Goal: Task Accomplishment & Management: Manage account settings

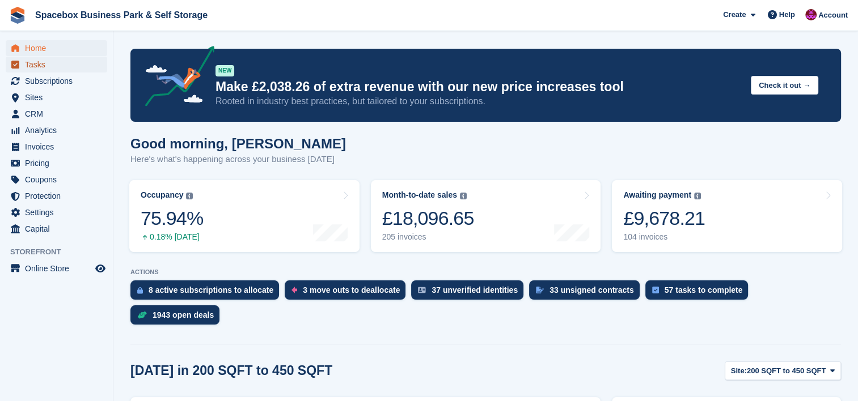
click at [50, 63] on span "Tasks" at bounding box center [59, 65] width 68 height 16
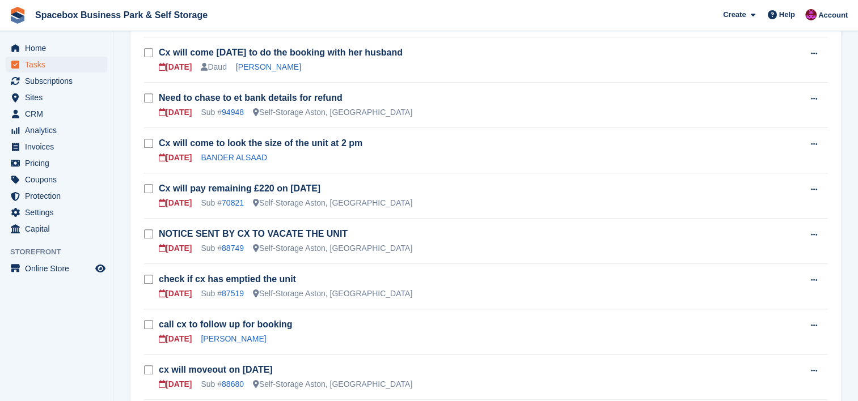
scroll to position [680, 0]
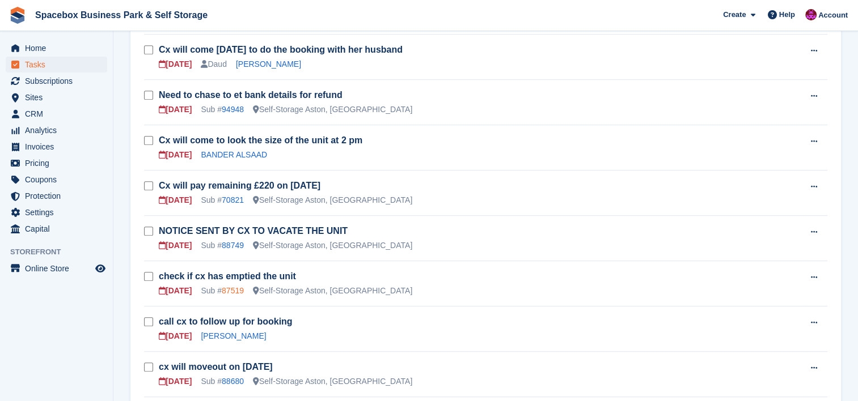
click at [239, 286] on link "87519" at bounding box center [233, 290] width 22 height 9
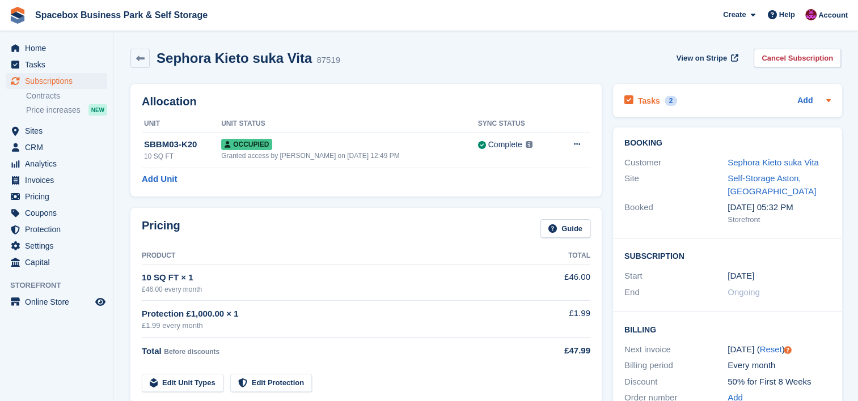
click at [825, 104] on icon at bounding box center [828, 100] width 9 height 9
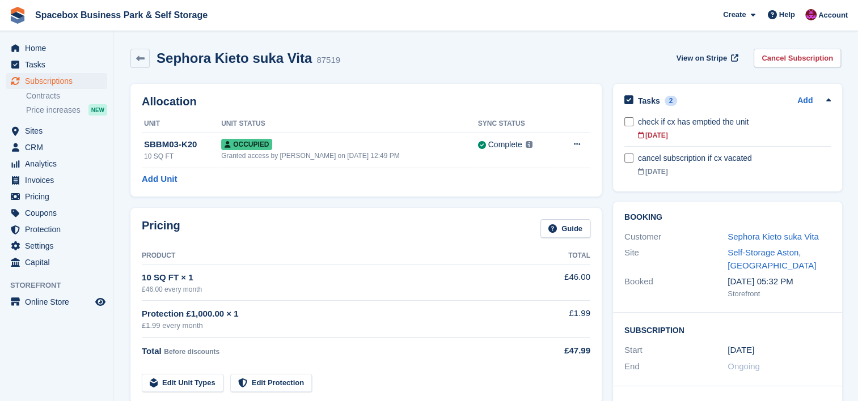
click at [370, 202] on div "Allocation Unit Unit Status Sync Status SBBM03-K20 10 SQ FT Occupied Granted ac…" at bounding box center [366, 140] width 482 height 124
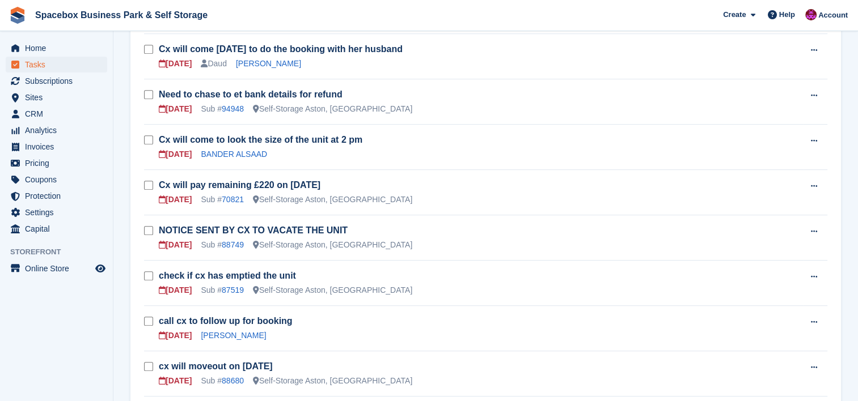
scroll to position [680, 0]
click at [258, 226] on link "NOTICE SENT BY CX TO VACATE THE UNIT" at bounding box center [253, 231] width 189 height 10
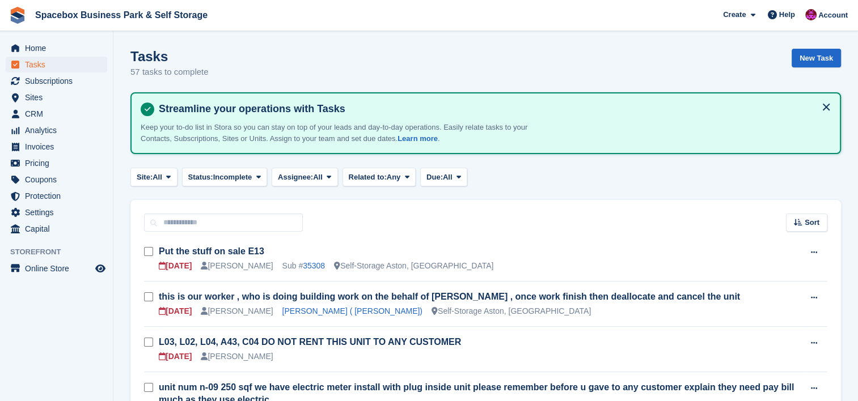
scroll to position [680, 0]
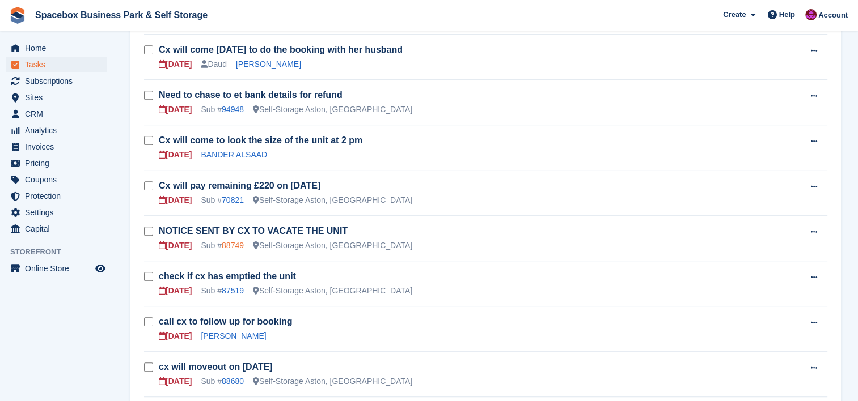
click at [234, 241] on link "88749" at bounding box center [233, 245] width 22 height 9
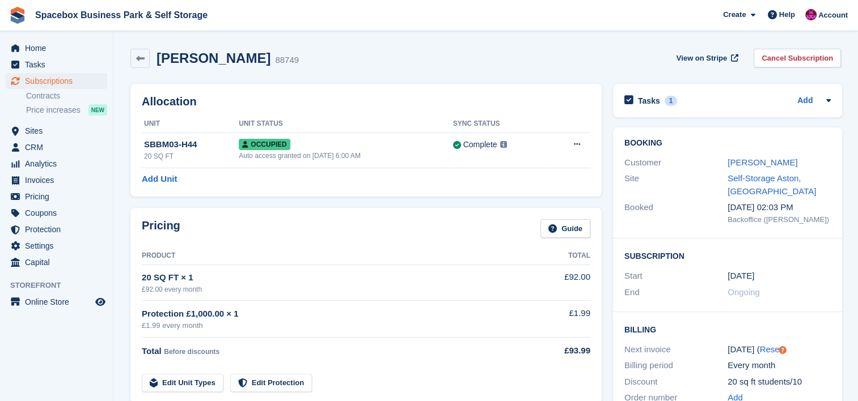
click at [415, 210] on div "Pricing Guide Product Total 20 SQ FT × 1 £92.00 every month £92.00 Protection £…" at bounding box center [365, 306] width 471 height 196
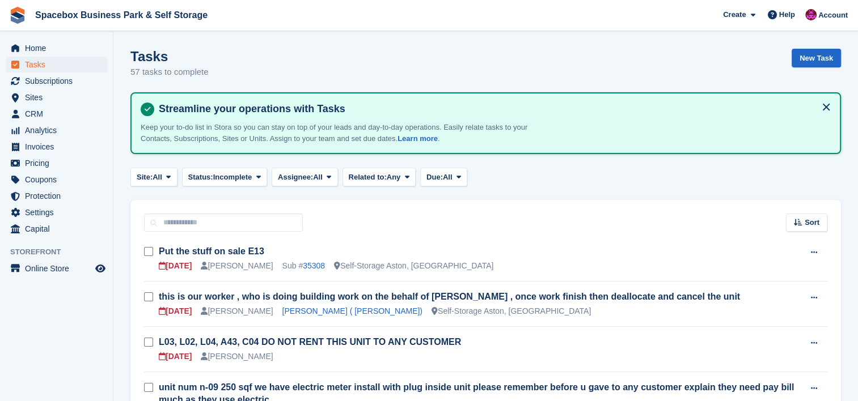
scroll to position [680, 0]
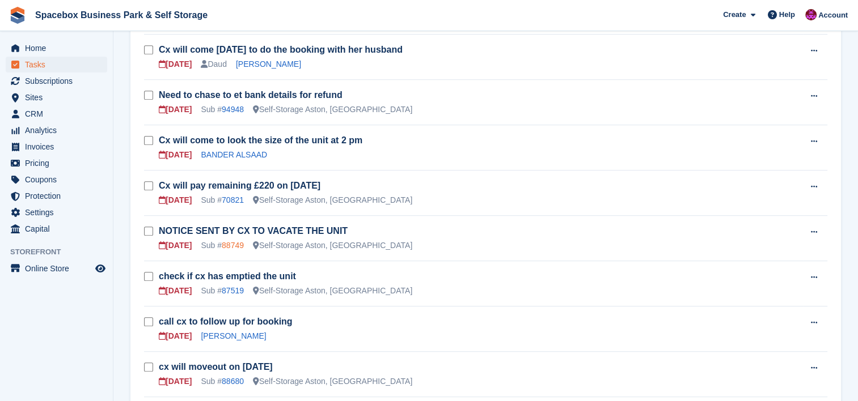
click at [228, 241] on link "88749" at bounding box center [233, 245] width 22 height 9
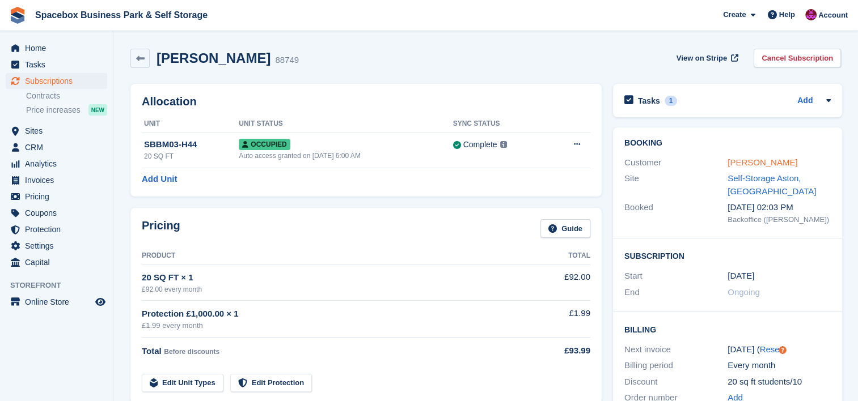
click at [782, 165] on link "oluwatoni Adegoke" at bounding box center [762, 163] width 70 height 10
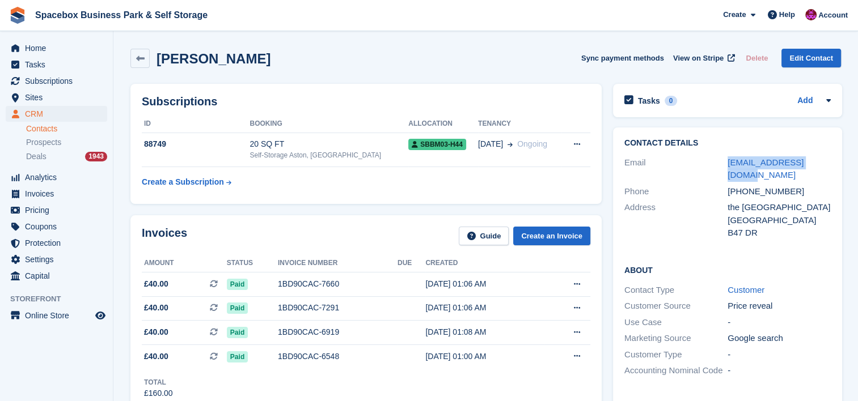
drag, startPoint x: 825, startPoint y: 162, endPoint x: 720, endPoint y: 162, distance: 104.9
click at [720, 162] on div "Email oluwatonia2@gmail.com" at bounding box center [727, 169] width 206 height 29
copy div "oluwatonia2@gmail.com"
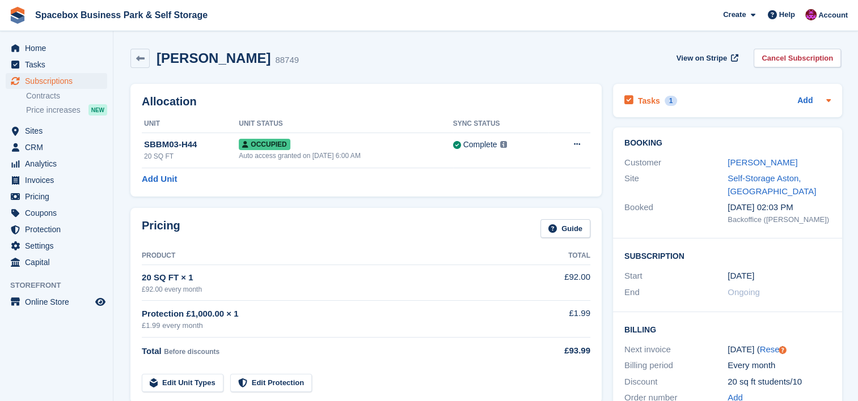
click at [828, 100] on icon at bounding box center [828, 100] width 5 height 3
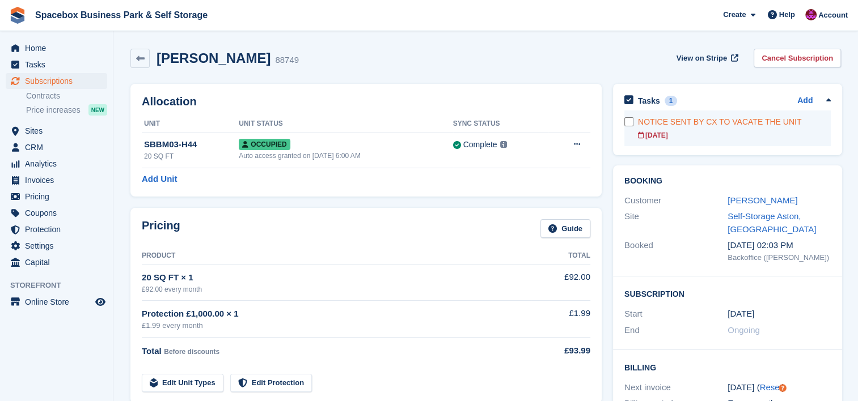
click at [758, 143] on link "NOTICE SENT BY CX TO VACATE THE UNIT 20 Sep" at bounding box center [734, 129] width 193 height 36
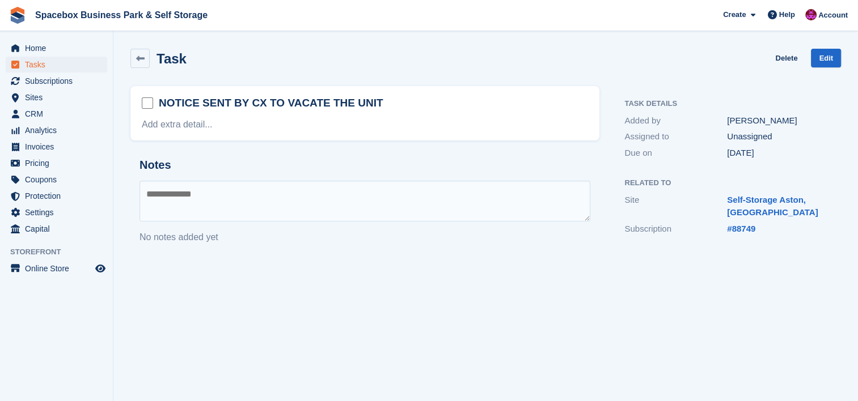
click at [412, 193] on textarea at bounding box center [364, 201] width 451 height 41
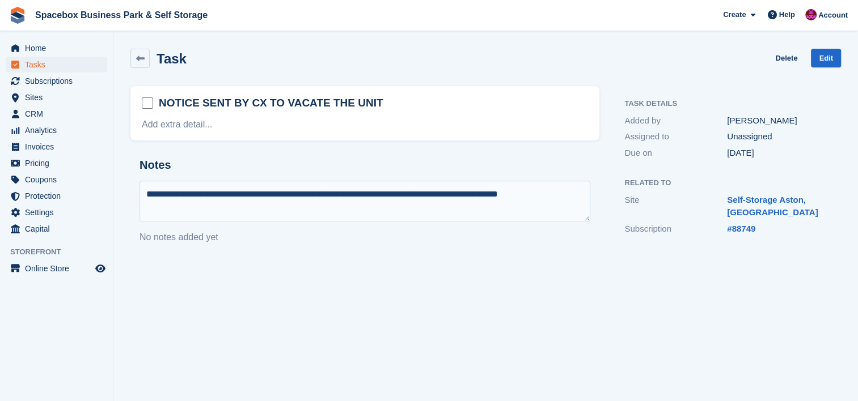
type textarea "**********"
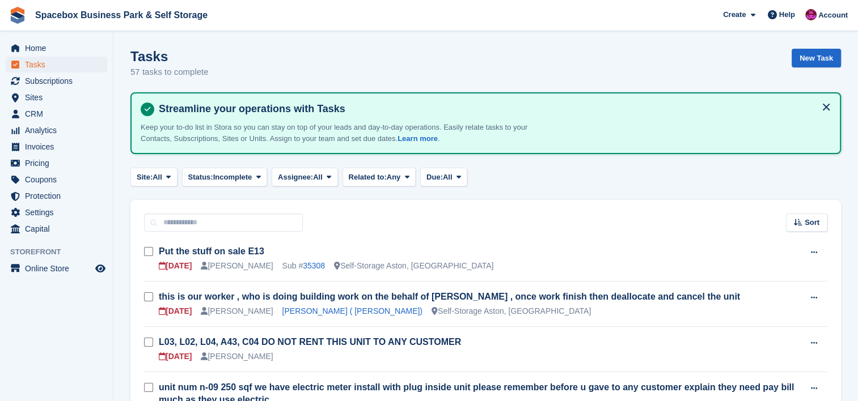
scroll to position [680, 0]
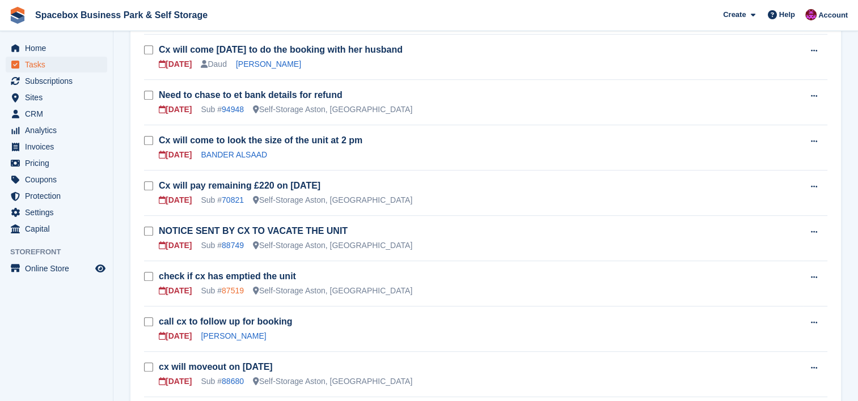
click at [240, 286] on link "87519" at bounding box center [233, 290] width 22 height 9
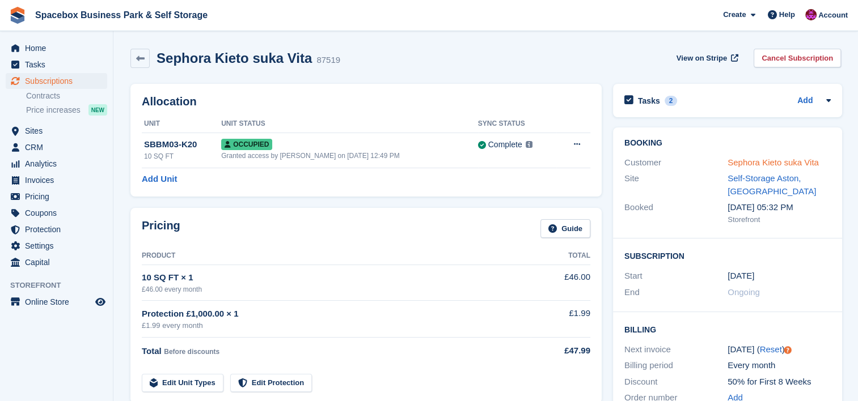
click at [802, 162] on link "Sephora Kieto suka Vita" at bounding box center [772, 163] width 91 height 10
click at [827, 103] on icon at bounding box center [828, 100] width 9 height 9
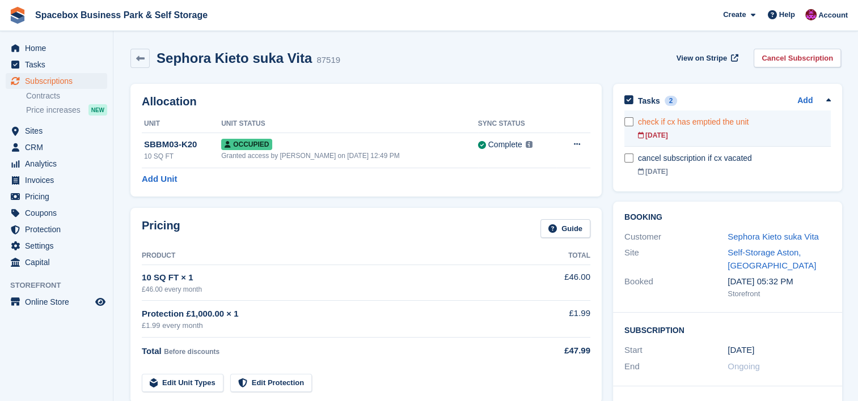
click at [769, 126] on div "check if cx has emptied the unit" at bounding box center [734, 122] width 193 height 12
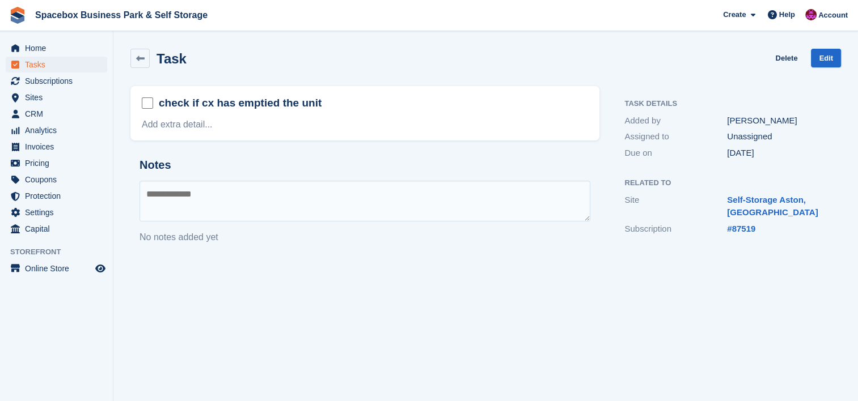
click at [355, 202] on textarea at bounding box center [364, 201] width 451 height 41
type textarea "**********"
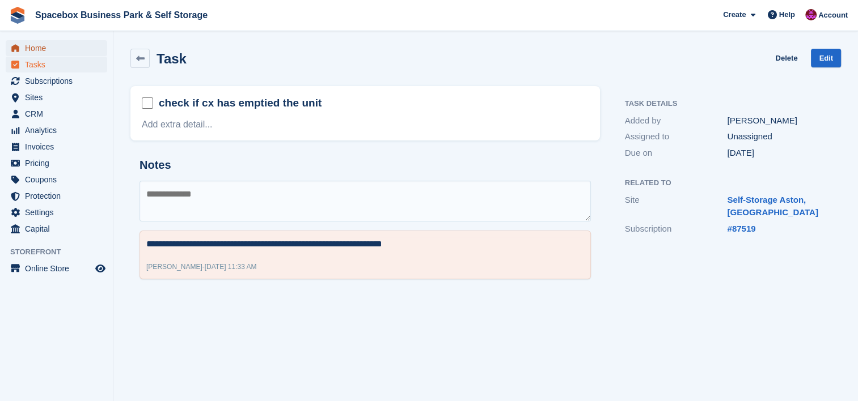
click at [27, 51] on span "Home" at bounding box center [59, 48] width 68 height 16
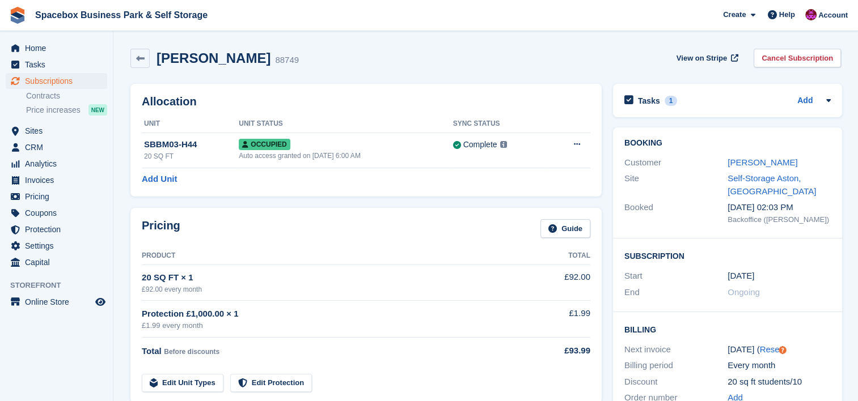
click at [289, 206] on div "Pricing Guide Product Total 20 SQ FT × 1 £92.00 every month £92.00 Protection £…" at bounding box center [366, 305] width 482 height 207
click at [744, 164] on link "oluwatoni Adegoke" at bounding box center [762, 163] width 70 height 10
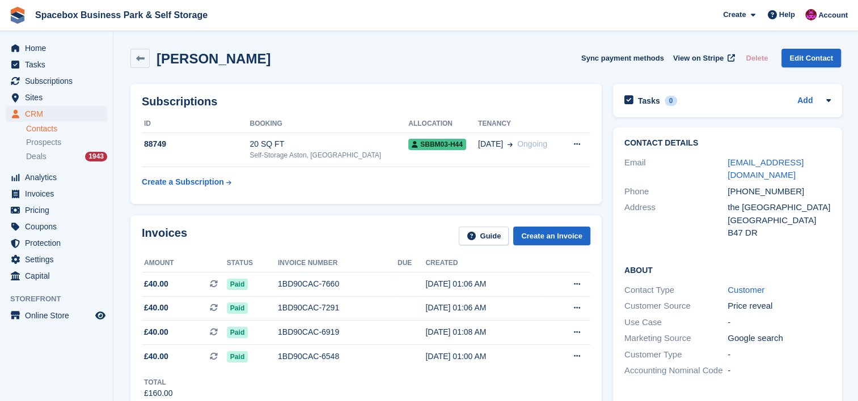
click at [345, 229] on div "Invoices Guide Create an Invoice" at bounding box center [366, 240] width 448 height 26
click at [221, 154] on td "88749" at bounding box center [196, 150] width 108 height 35
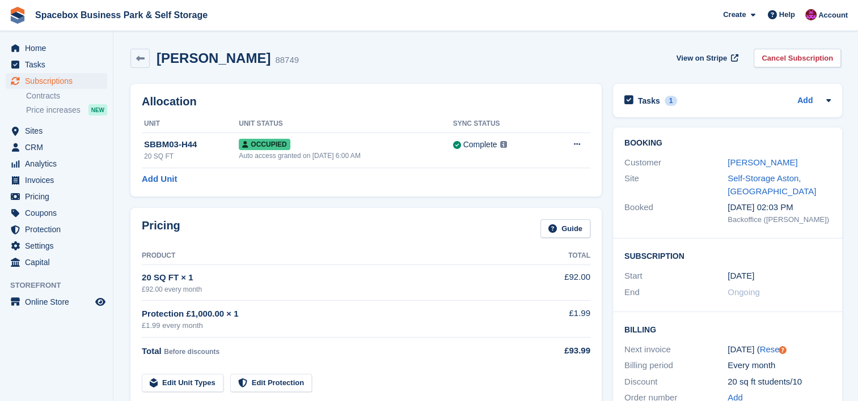
click at [366, 63] on div "oluwatoni Adegoke 88749 View on Stripe Cancel Subscription" at bounding box center [485, 58] width 710 height 19
click at [824, 101] on icon at bounding box center [828, 100] width 9 height 9
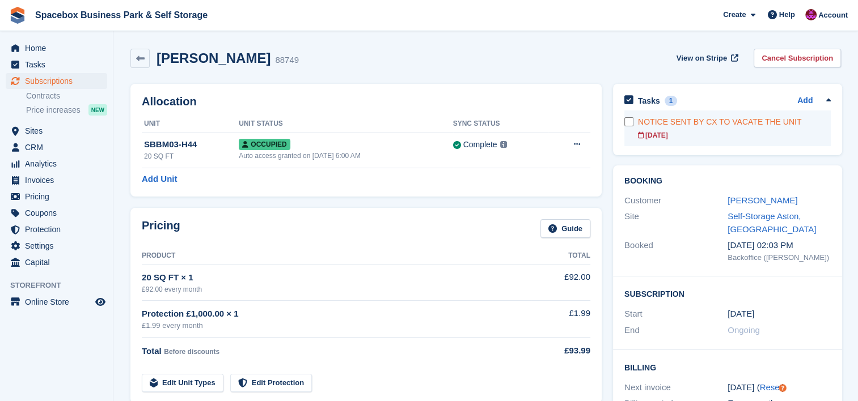
click at [740, 136] on div "20 Sep" at bounding box center [734, 135] width 193 height 10
drag, startPoint x: 308, startPoint y: 1, endPoint x: 46, endPoint y: 66, distance: 270.6
click at [46, 66] on span "Tasks" at bounding box center [59, 65] width 68 height 16
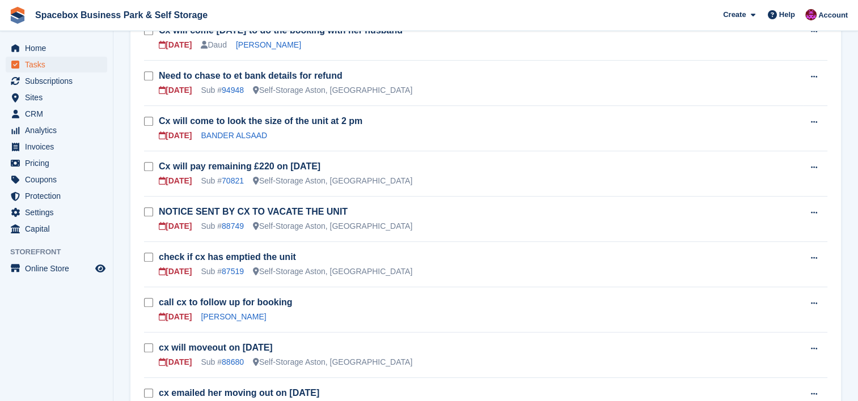
scroll to position [695, 0]
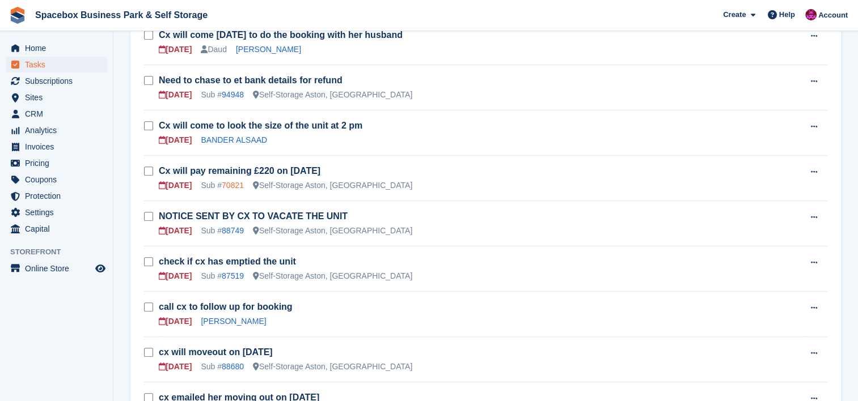
click at [234, 181] on link "70821" at bounding box center [233, 185] width 22 height 9
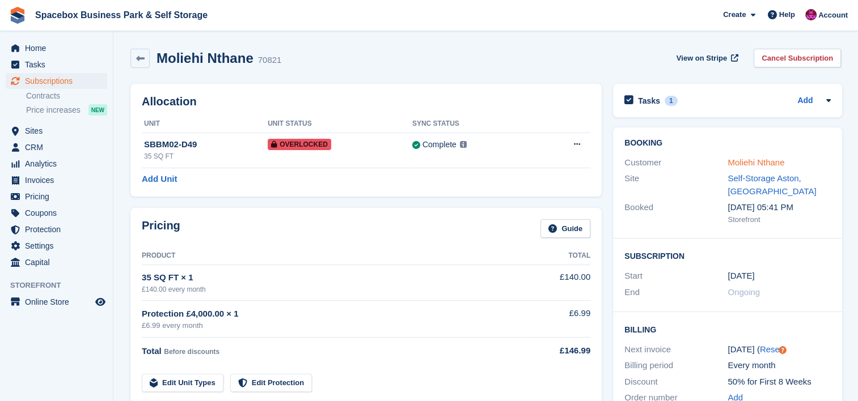
click at [775, 163] on link "Moliehi Nthane" at bounding box center [755, 163] width 57 height 10
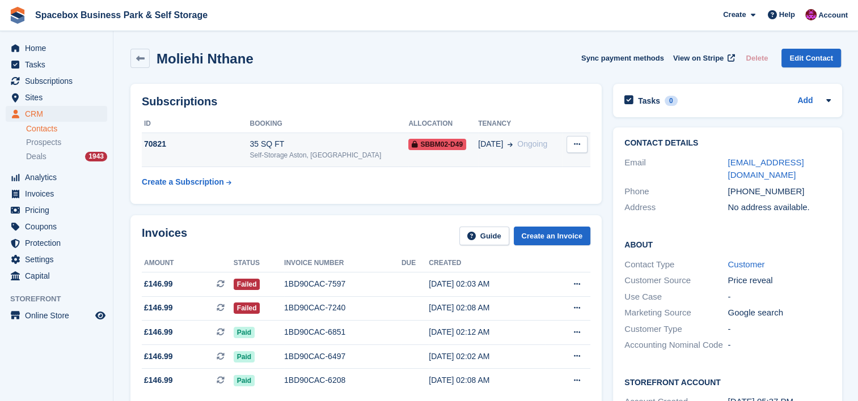
click at [346, 149] on div "35 SQ FT" at bounding box center [328, 144] width 159 height 12
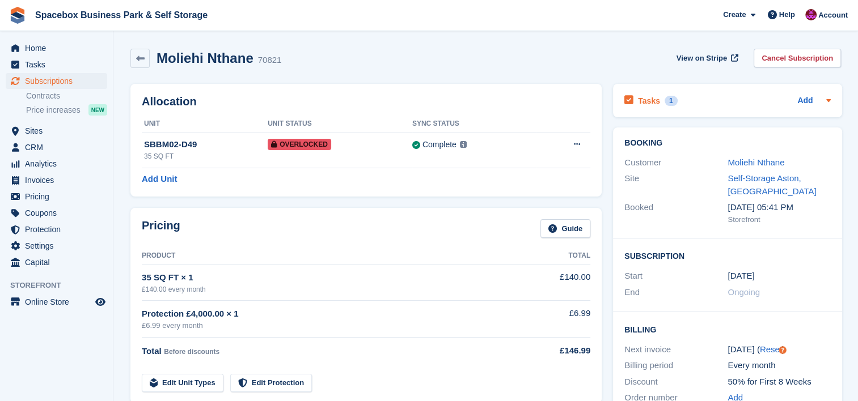
click at [826, 98] on icon at bounding box center [828, 100] width 9 height 9
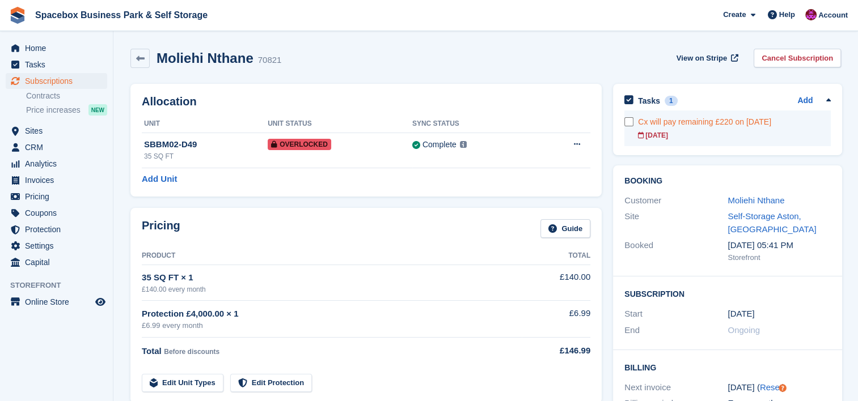
click at [698, 122] on div "Cx will pay remaining £220 on 20th sep" at bounding box center [734, 122] width 193 height 12
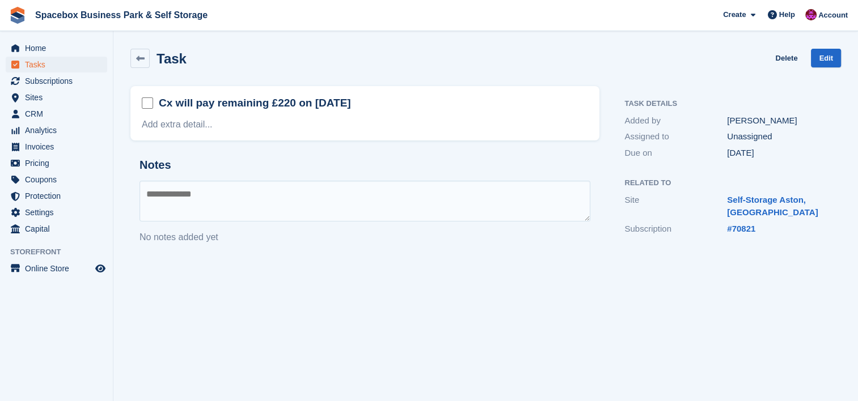
click at [377, 193] on textarea at bounding box center [364, 201] width 451 height 41
type textarea "**********"
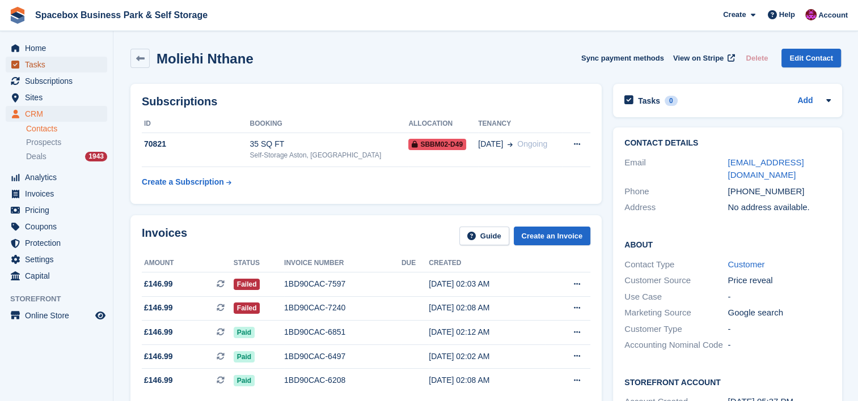
click at [82, 62] on span "Tasks" at bounding box center [59, 65] width 68 height 16
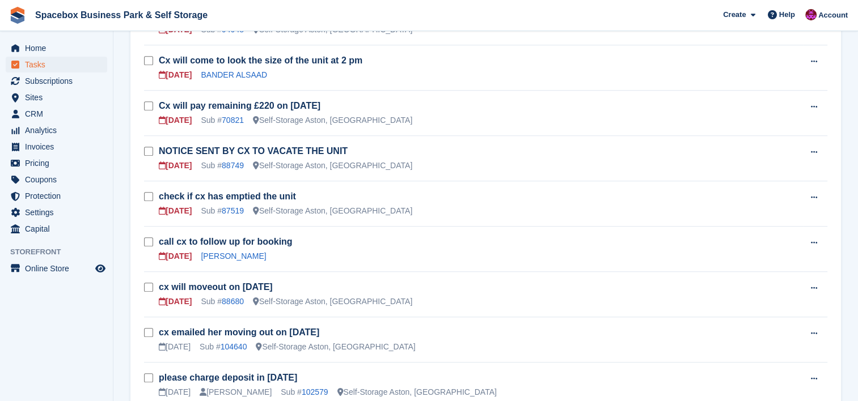
scroll to position [771, 0]
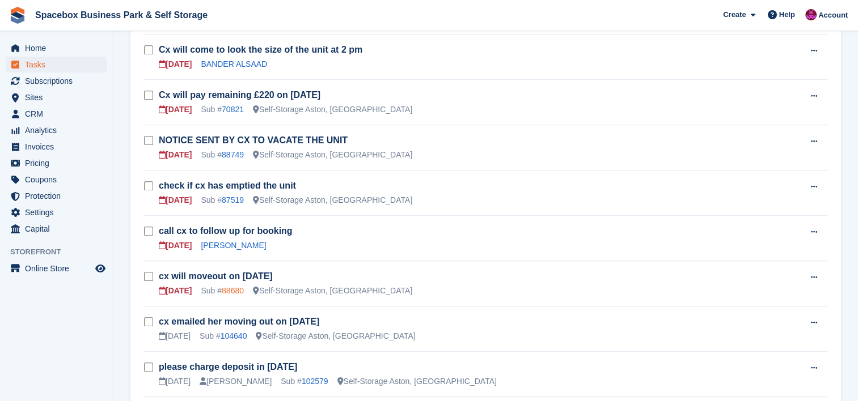
click at [236, 286] on link "88680" at bounding box center [233, 290] width 22 height 9
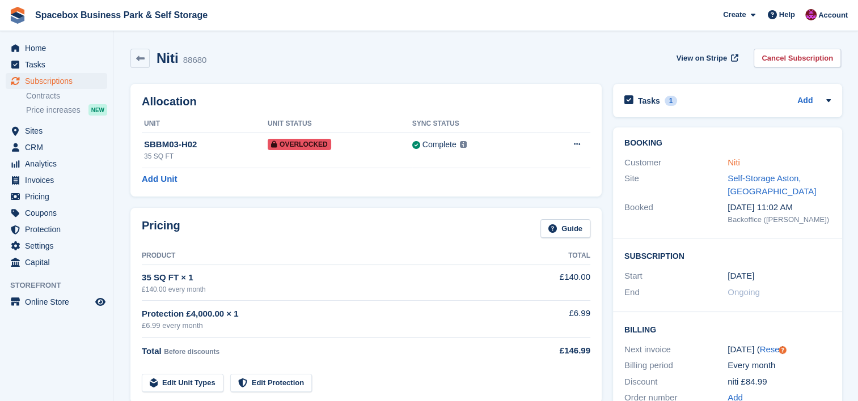
click at [731, 164] on link "Niti" at bounding box center [733, 163] width 12 height 10
click at [832, 99] on div "Tasks 1 Add cx will moveout on 20th sep 20 Sep" at bounding box center [727, 100] width 229 height 33
click at [829, 99] on icon at bounding box center [828, 100] width 9 height 9
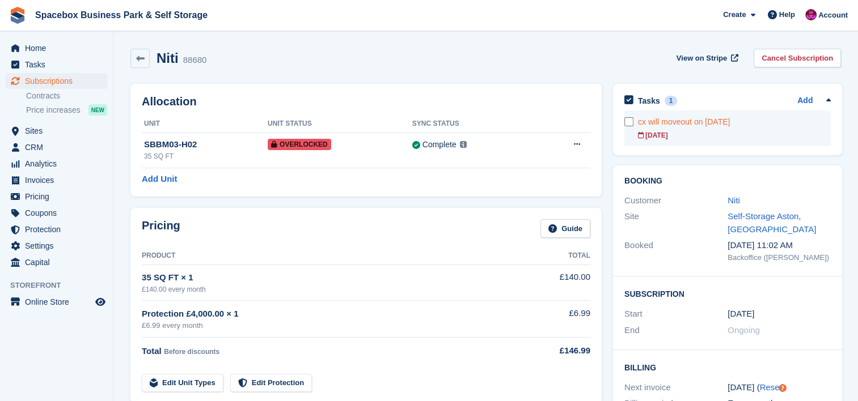
click at [726, 133] on div "20 Sep" at bounding box center [734, 135] width 193 height 10
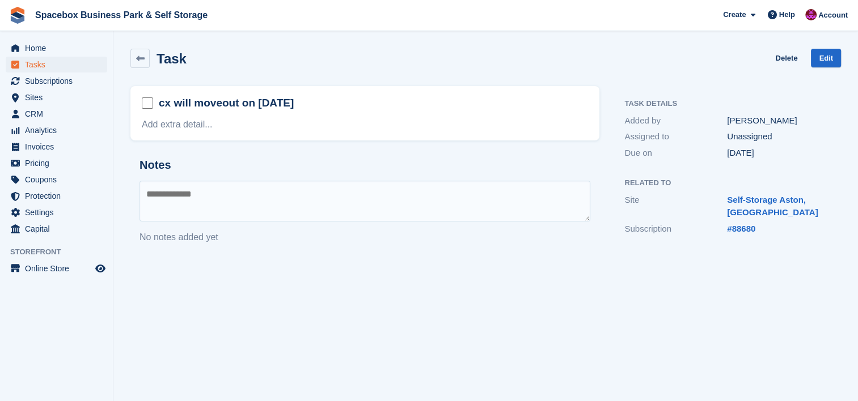
click at [298, 197] on textarea at bounding box center [364, 201] width 451 height 41
type textarea "**********"
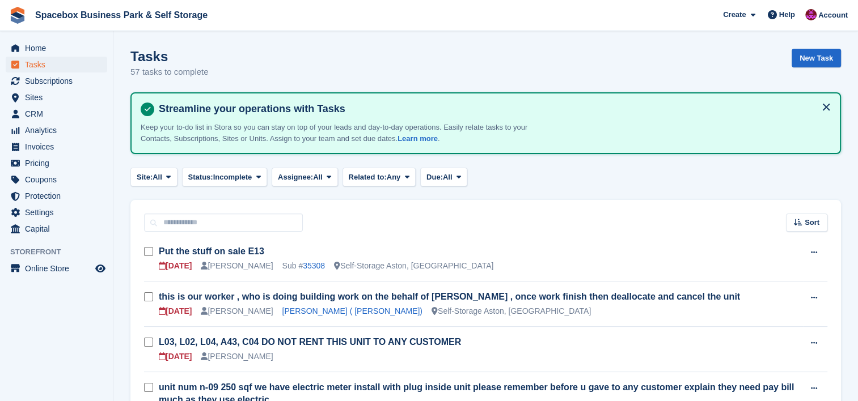
scroll to position [771, 0]
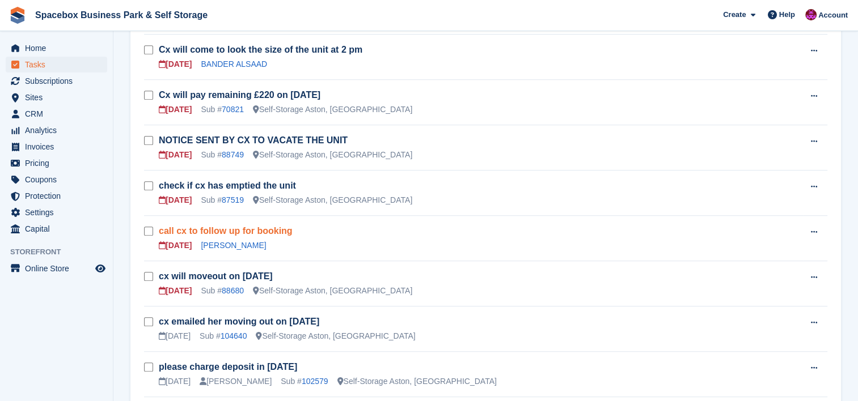
click at [254, 226] on link "call cx to follow up for booking" at bounding box center [226, 231] width 134 height 10
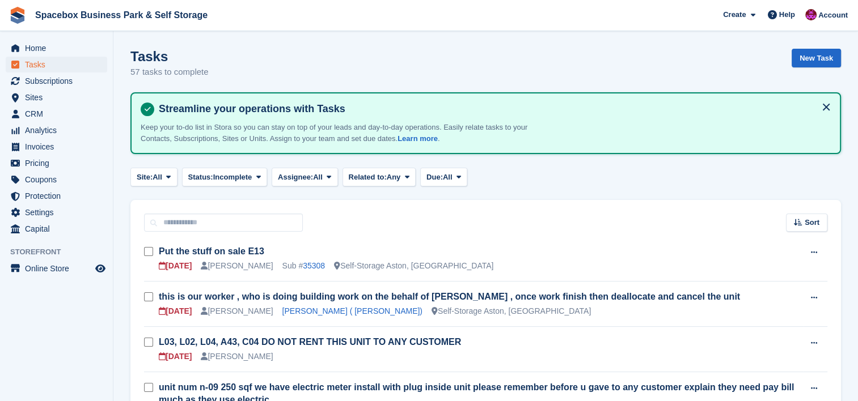
scroll to position [771, 0]
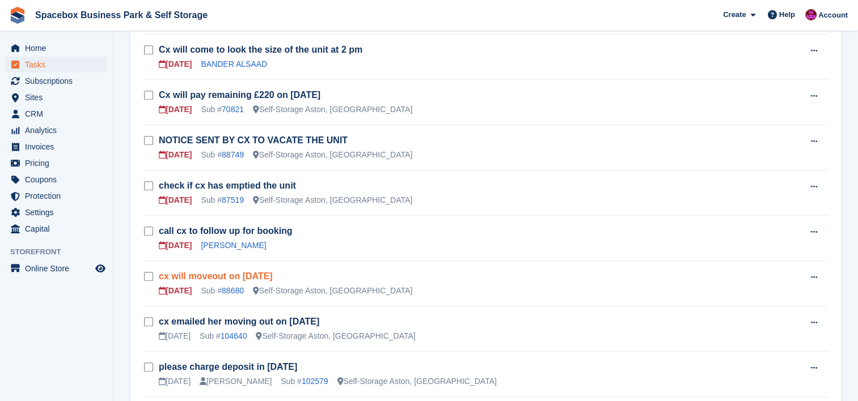
click at [243, 272] on link "cx will moveout on 20th sep" at bounding box center [216, 277] width 114 height 10
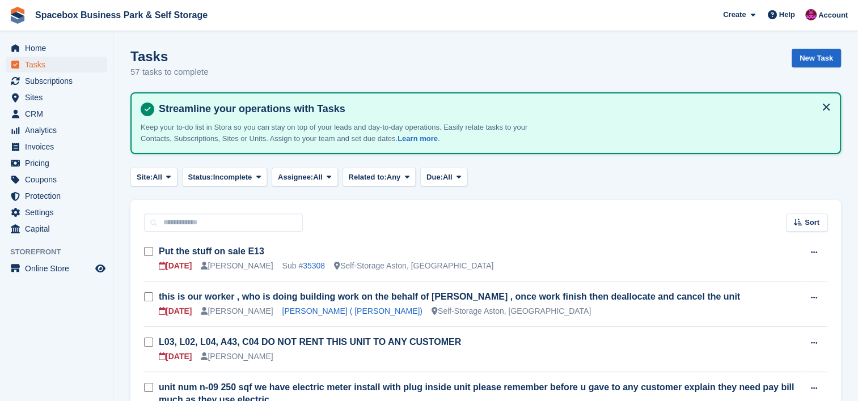
scroll to position [771, 0]
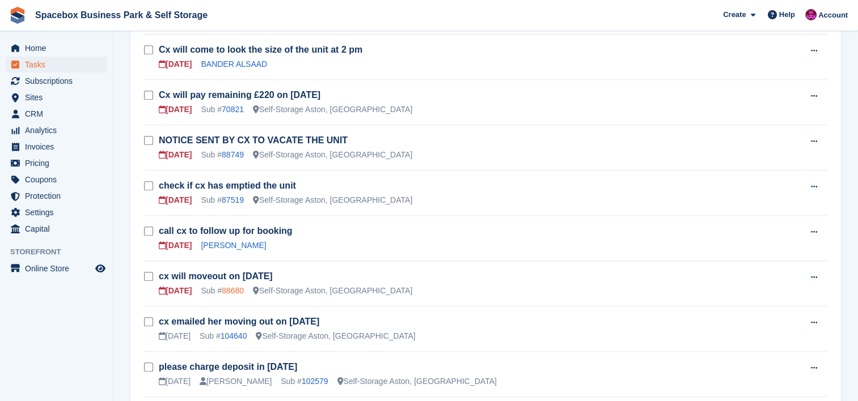
click at [232, 286] on link "88680" at bounding box center [233, 290] width 22 height 9
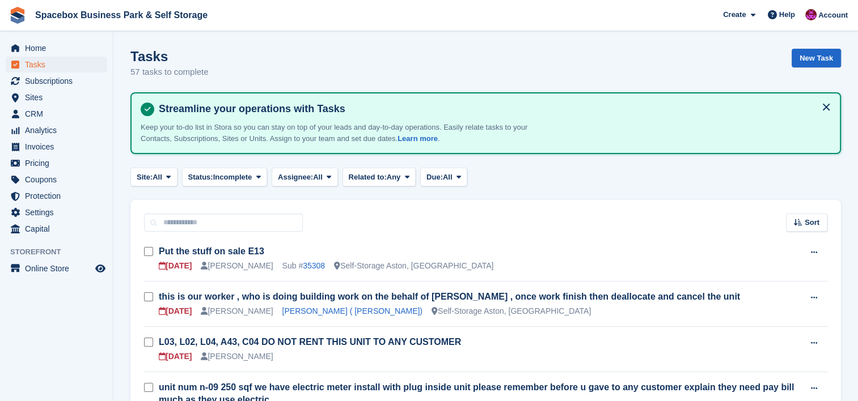
scroll to position [771, 0]
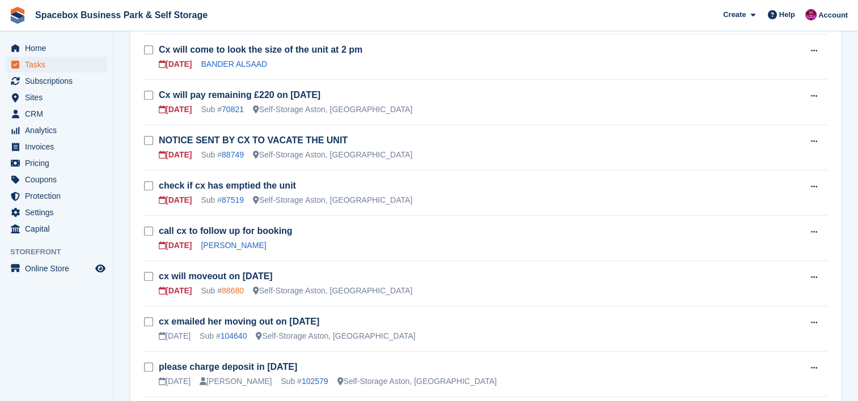
click at [229, 286] on link "88680" at bounding box center [233, 290] width 22 height 9
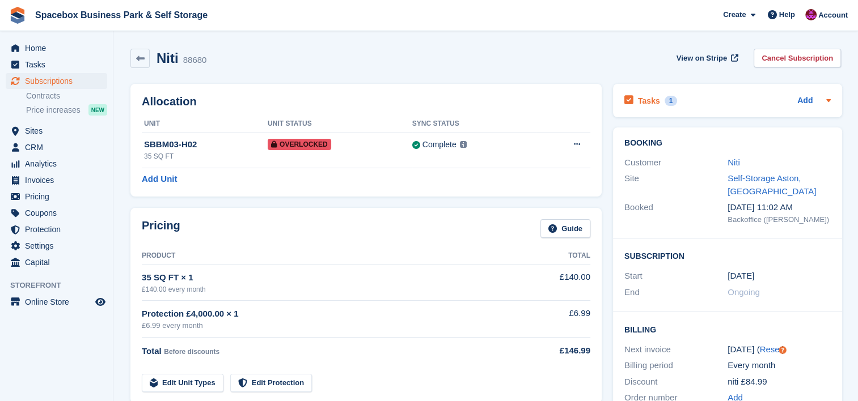
click at [828, 95] on div at bounding box center [825, 101] width 9 height 14
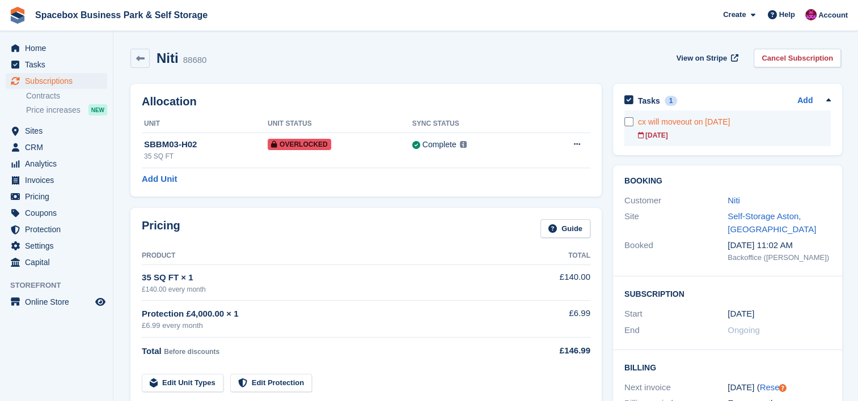
click at [712, 134] on div "20 Sep" at bounding box center [734, 135] width 193 height 10
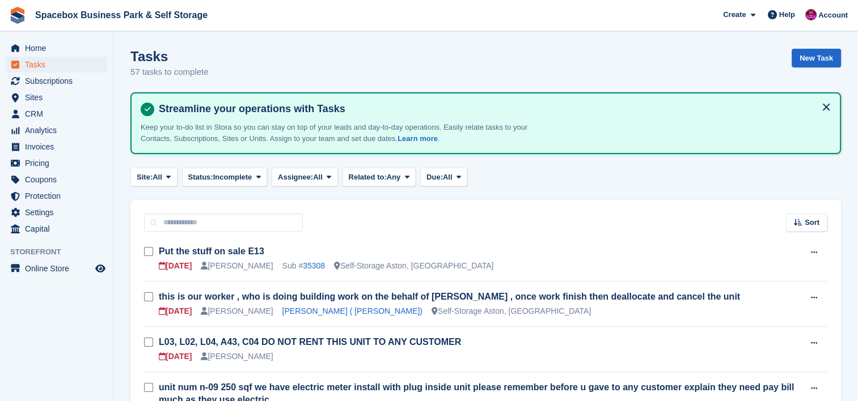
scroll to position [771, 0]
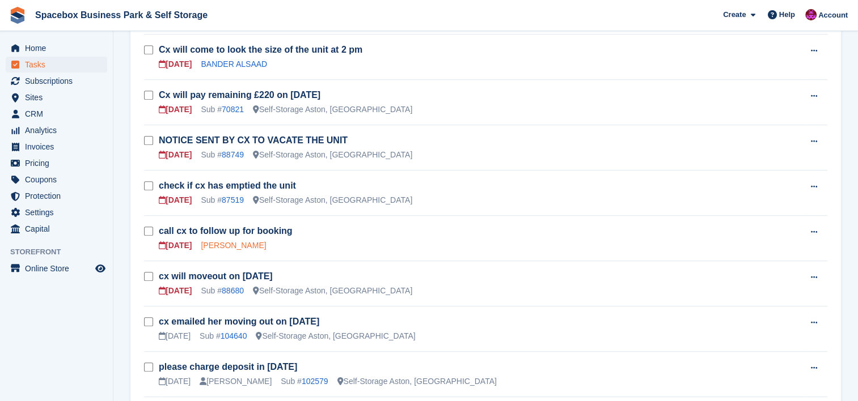
click at [222, 241] on link "Qasim Meh" at bounding box center [233, 245] width 65 height 9
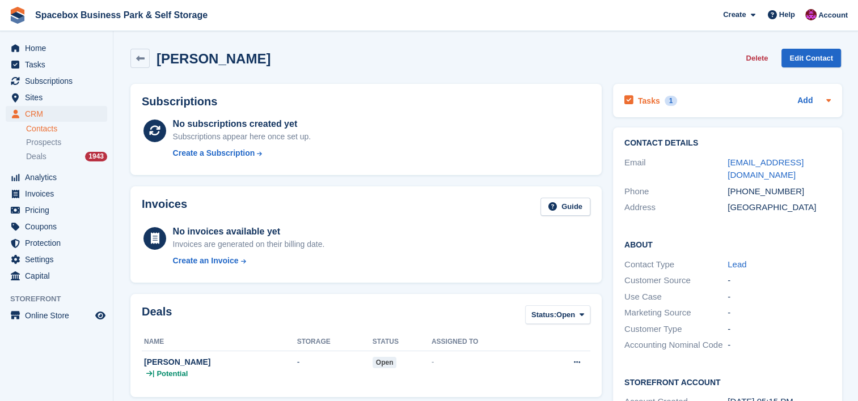
click at [824, 100] on icon at bounding box center [828, 100] width 9 height 9
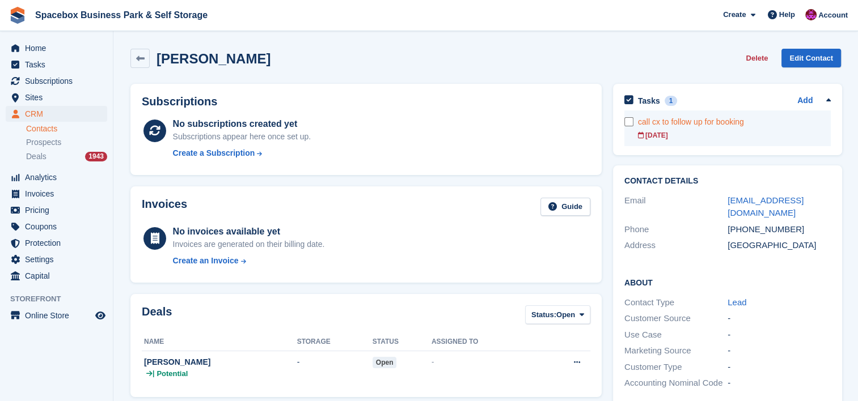
click at [739, 139] on div "20 Sep" at bounding box center [734, 135] width 193 height 10
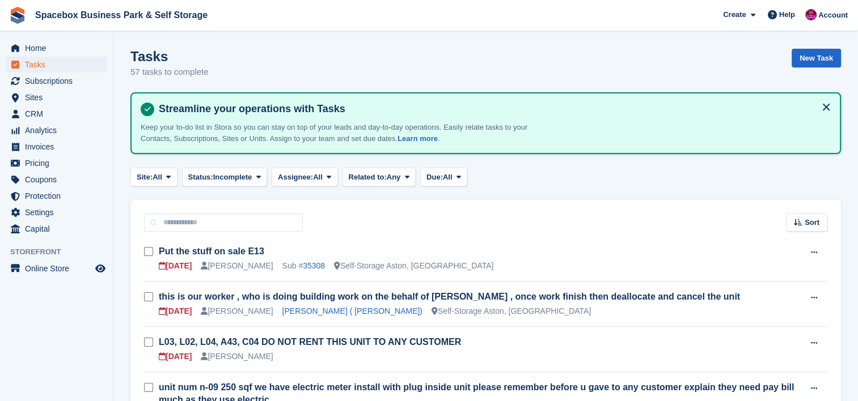
scroll to position [771, 0]
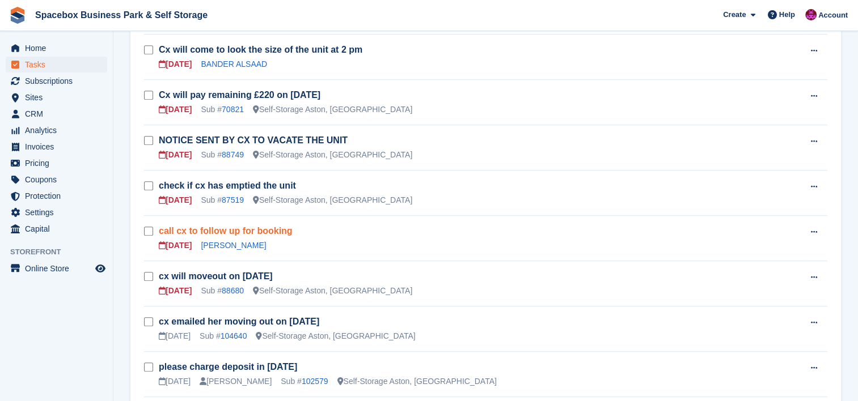
click at [268, 226] on link "call cx to follow up for booking" at bounding box center [226, 231] width 134 height 10
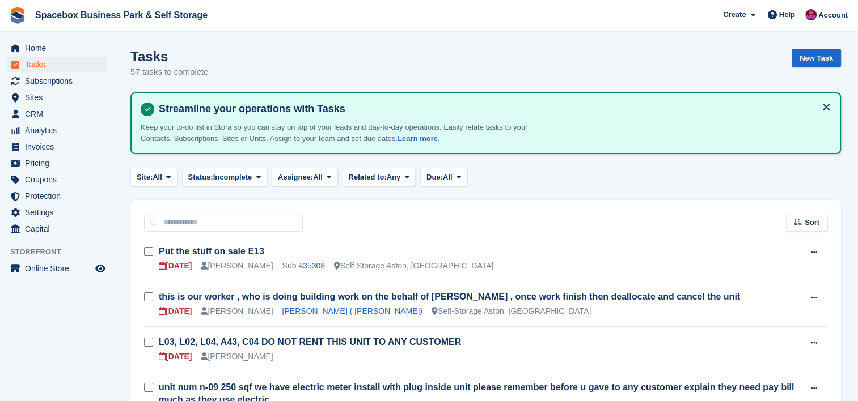
scroll to position [771, 0]
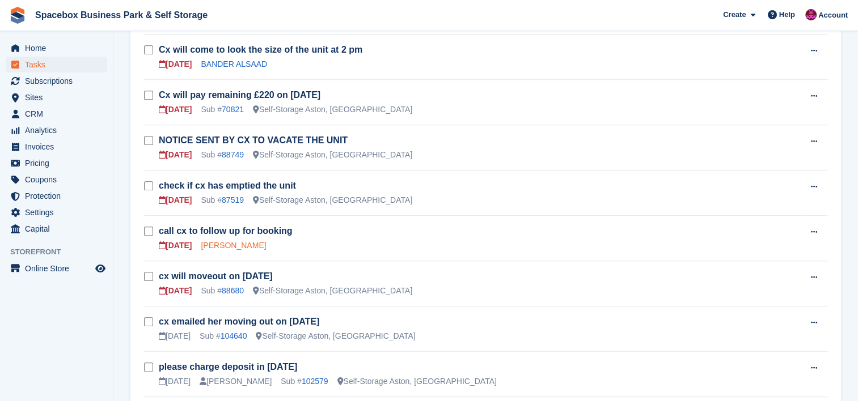
click at [218, 241] on link "Qasim Meh" at bounding box center [233, 245] width 65 height 9
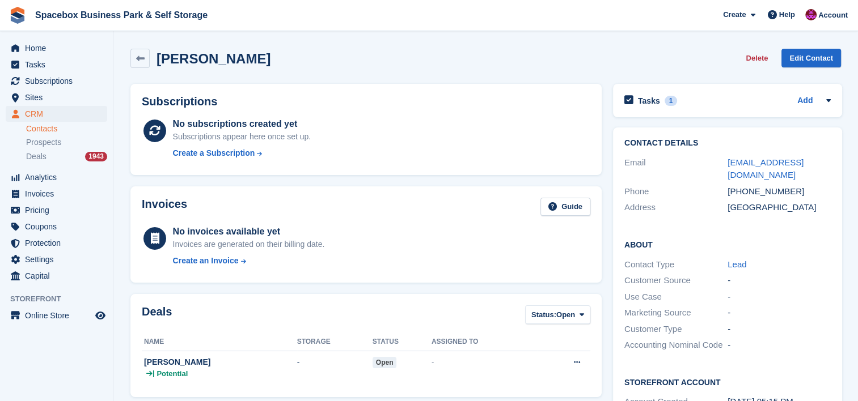
click at [272, 181] on div "Invoices Guide No invoices available yet Invoices are generated on their billin…" at bounding box center [366, 235] width 482 height 108
click at [828, 95] on div at bounding box center [825, 101] width 9 height 14
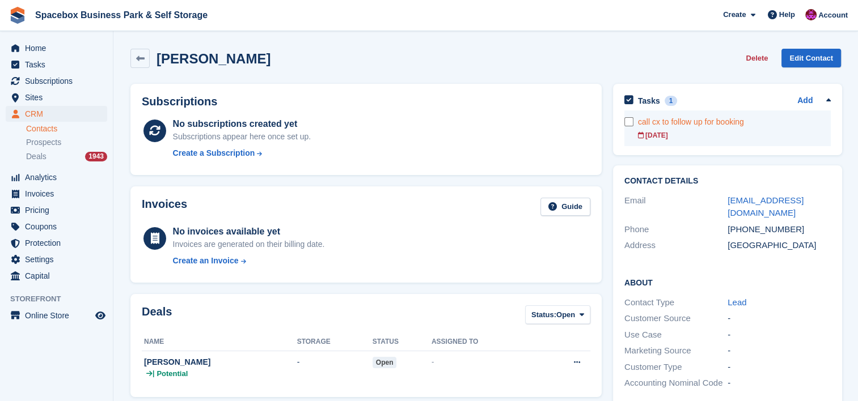
click at [675, 138] on div "20 Sep" at bounding box center [734, 135] width 193 height 10
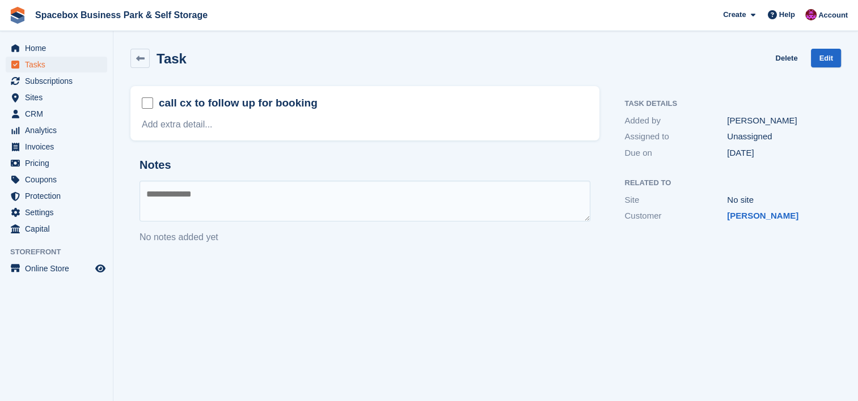
click at [351, 187] on textarea at bounding box center [364, 201] width 451 height 41
type textarea "*"
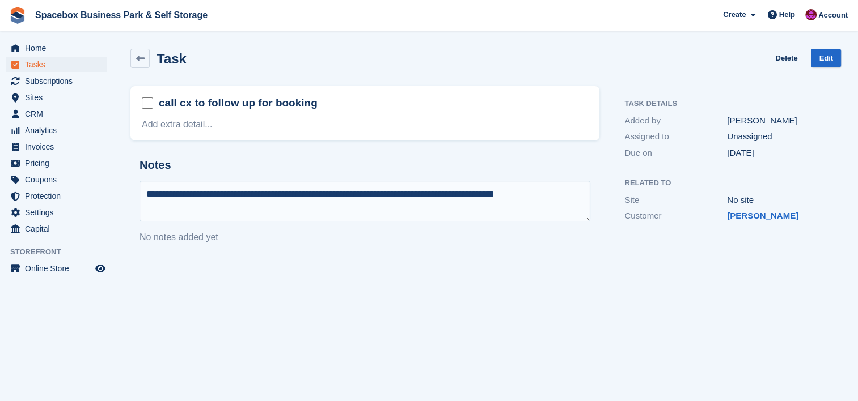
type textarea "**********"
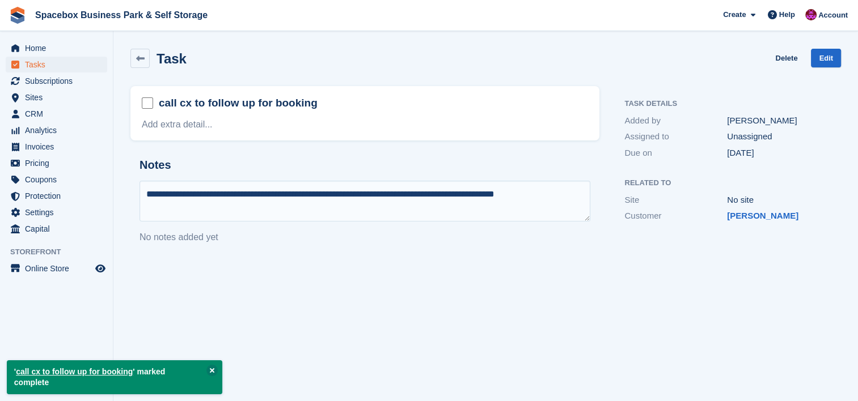
click at [554, 195] on textarea "**********" at bounding box center [364, 201] width 451 height 41
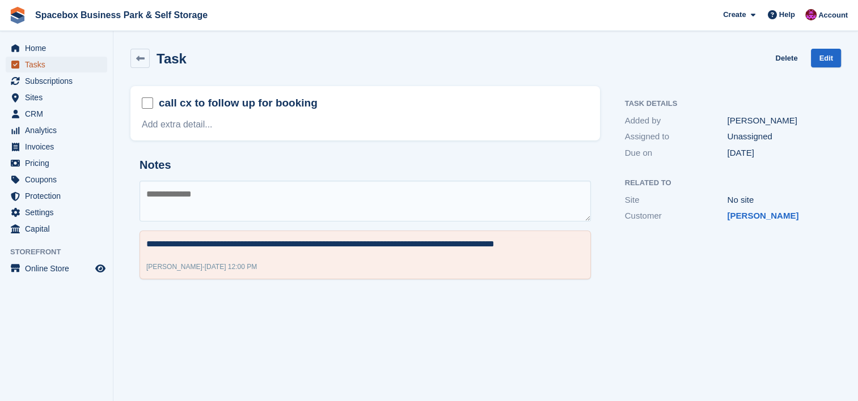
click at [63, 59] on span "Tasks" at bounding box center [59, 65] width 68 height 16
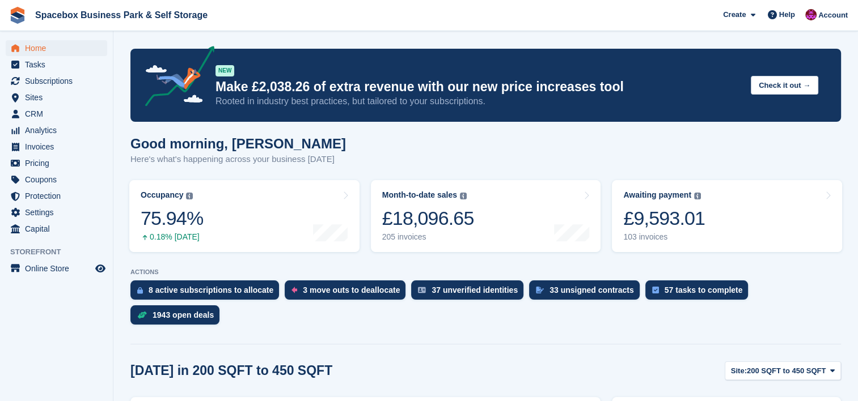
click at [549, 292] on div "33 unsigned contracts" at bounding box center [591, 290] width 84 height 9
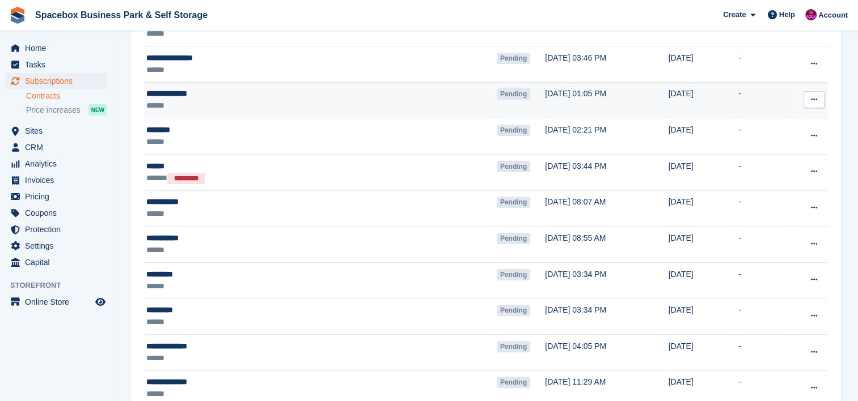
scroll to position [211, 0]
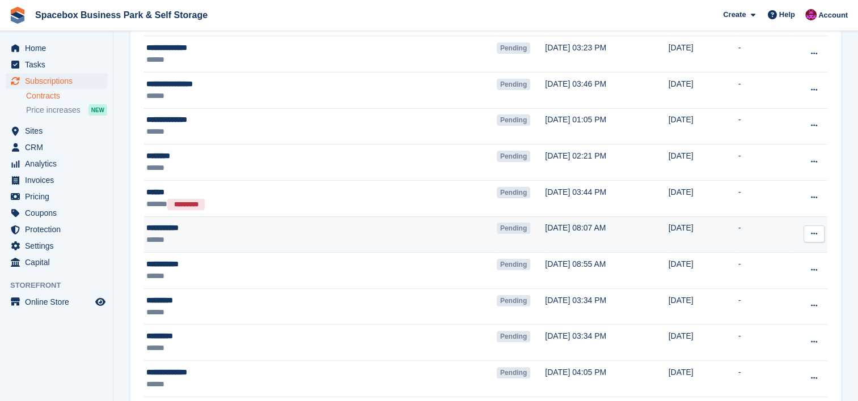
click at [367, 245] on div "******" at bounding box center [267, 240] width 243 height 12
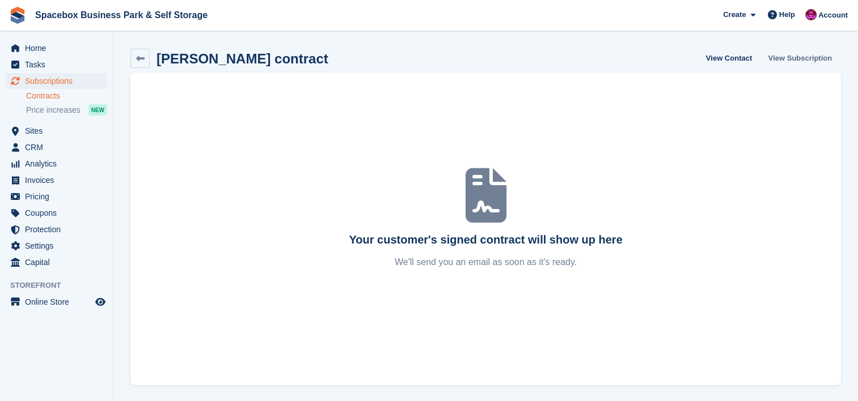
click at [790, 59] on link "View Subscription" at bounding box center [800, 58] width 73 height 19
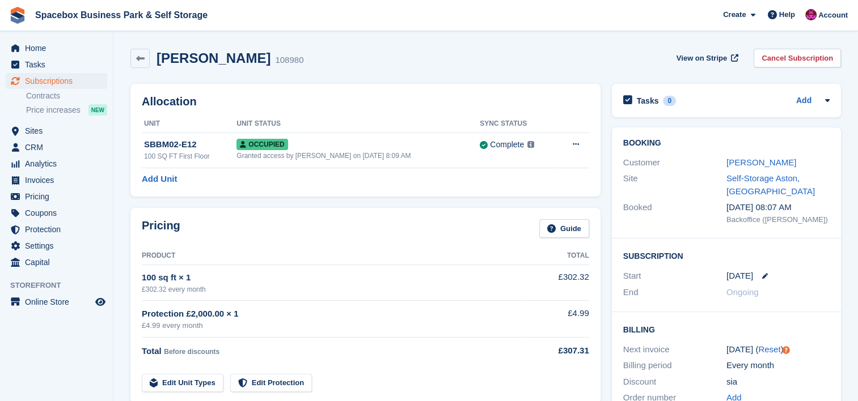
click at [606, 181] on div "Booking Customer stephen sia Site Self-Storage Aston, Birmingham Booked 19 Sep,…" at bounding box center [726, 280] width 240 height 317
click at [735, 163] on link "stephen sia" at bounding box center [761, 163] width 70 height 10
click at [296, 152] on div "Granted access by Avishka Chauhan on 19th Sep, 8:09 AM" at bounding box center [357, 156] width 243 height 10
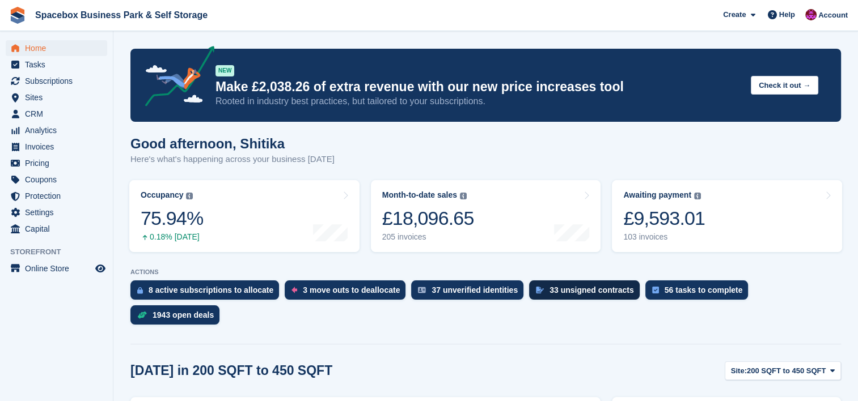
click at [556, 289] on div "33 unsigned contracts" at bounding box center [591, 290] width 84 height 9
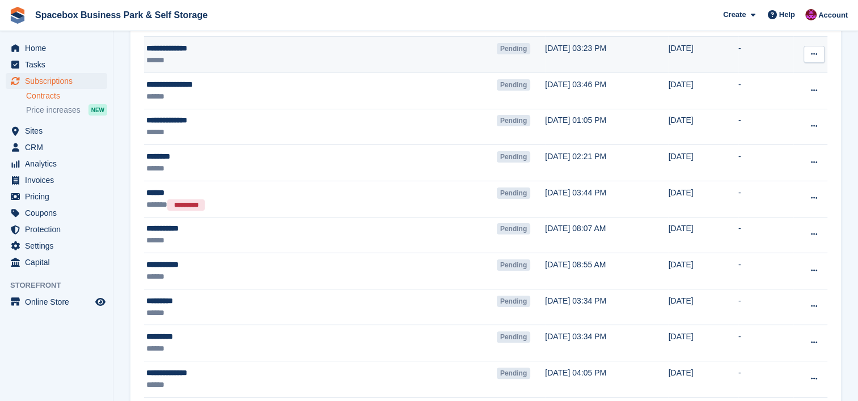
scroll to position [211, 0]
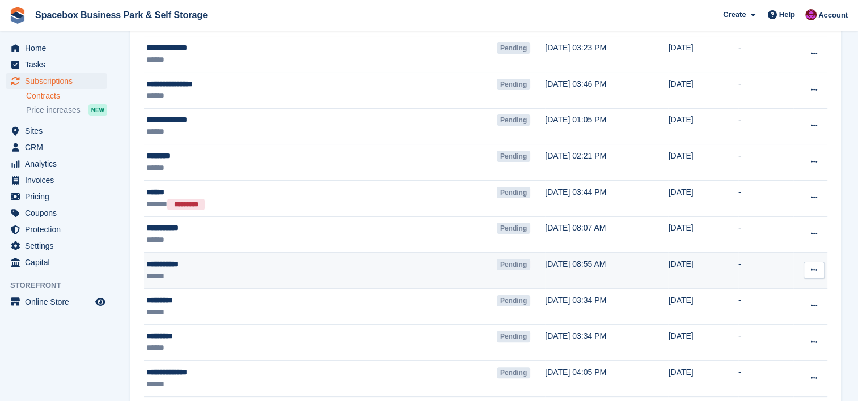
click at [331, 272] on div "******" at bounding box center [267, 276] width 243 height 12
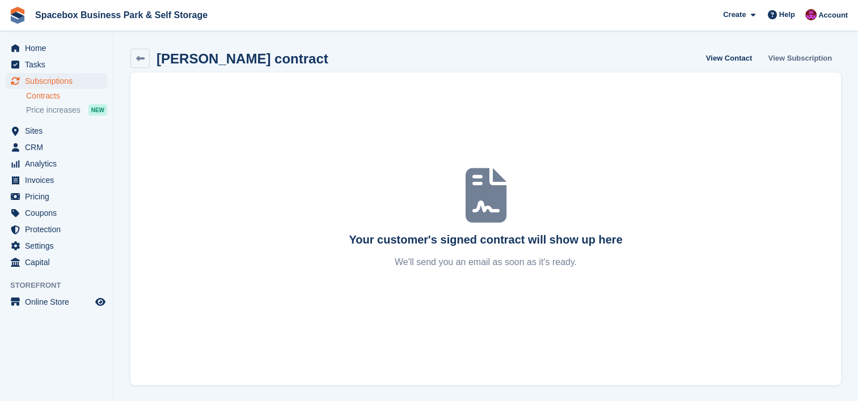
click at [822, 50] on link "View Subscription" at bounding box center [800, 58] width 73 height 19
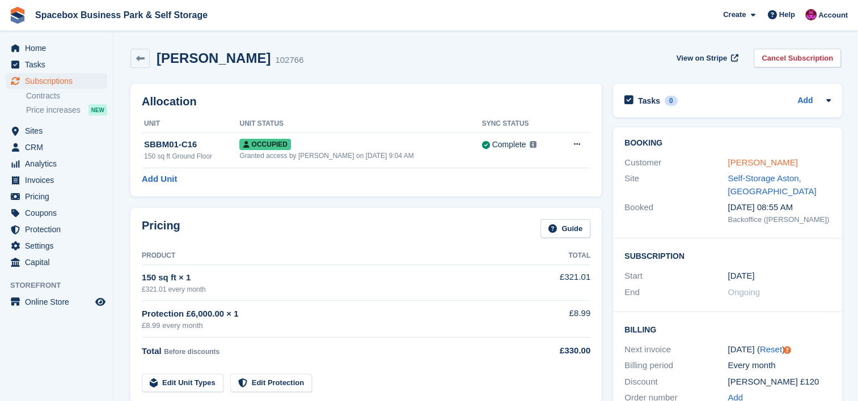
click at [734, 163] on link "[PERSON_NAME]" at bounding box center [762, 163] width 70 height 10
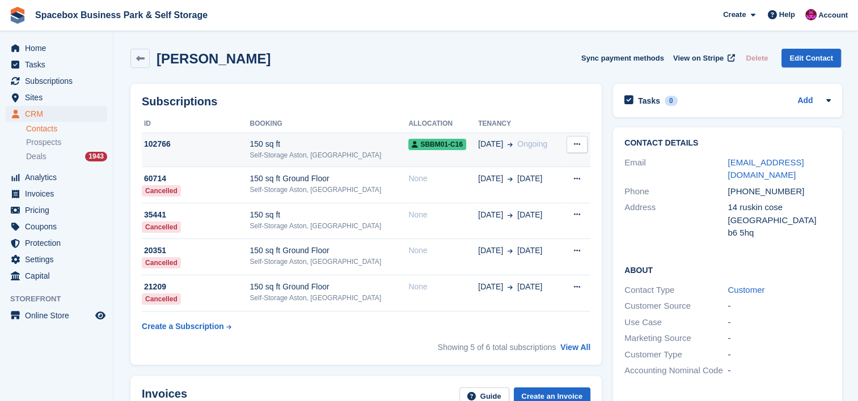
click at [276, 154] on div "Self-Storage Aston, [GEOGRAPHIC_DATA]" at bounding box center [328, 155] width 159 height 10
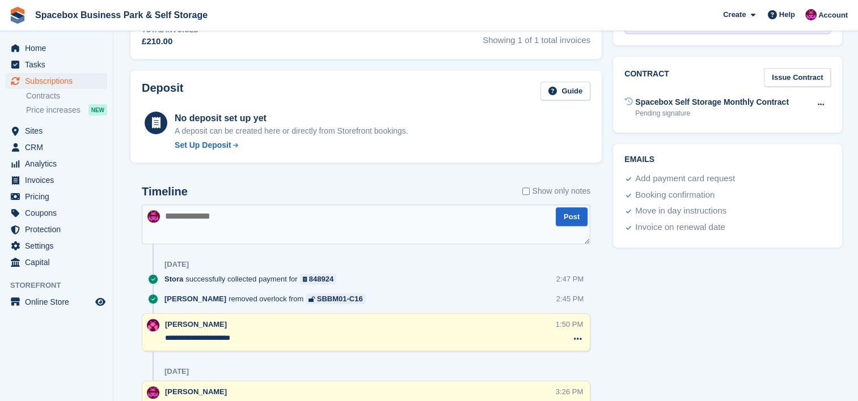
scroll to position [484, 0]
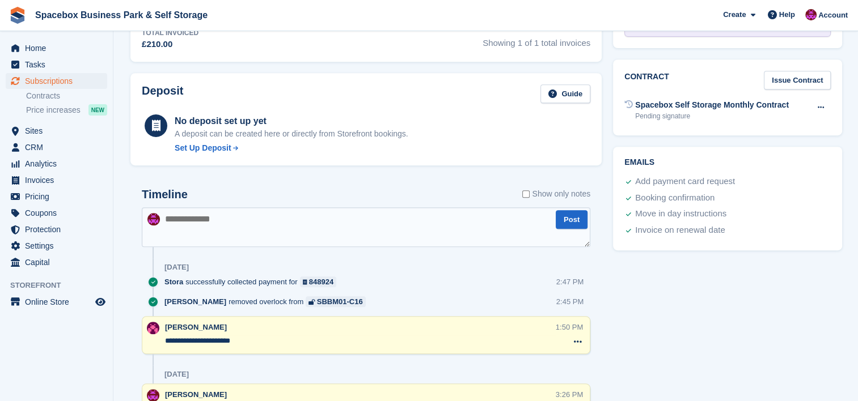
paste textarea "**********"
type textarea "*"
type textarea "**********"
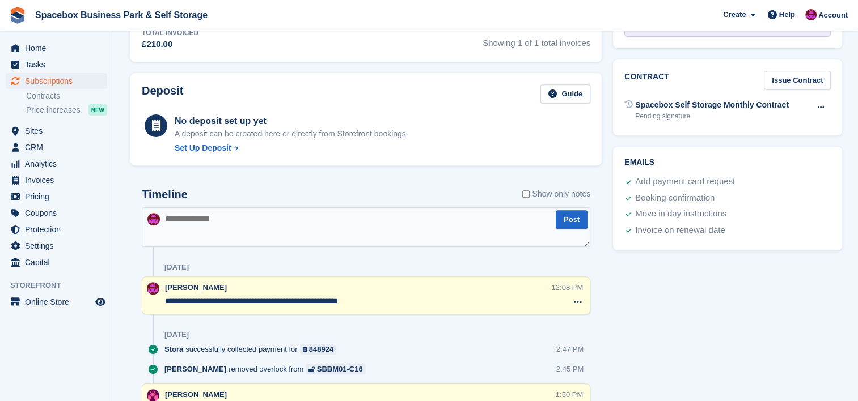
scroll to position [0, 0]
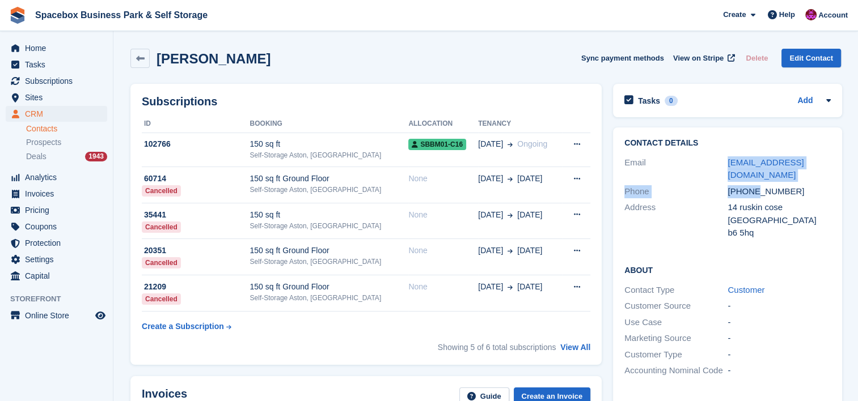
click at [723, 161] on div "Contact Details Email [EMAIL_ADDRESS][DOMAIN_NAME] Phone [PHONE_NUMBER] Address…" at bounding box center [727, 190] width 229 height 125
drag, startPoint x: 723, startPoint y: 161, endPoint x: 747, endPoint y: 191, distance: 38.0
click at [828, 195] on div "[PHONE_NUMBER]" at bounding box center [778, 191] width 103 height 13
drag, startPoint x: 747, startPoint y: 175, endPoint x: 724, endPoint y: 160, distance: 27.4
click at [724, 160] on div "Email mypartypackage4u@gmail.com" at bounding box center [727, 169] width 206 height 29
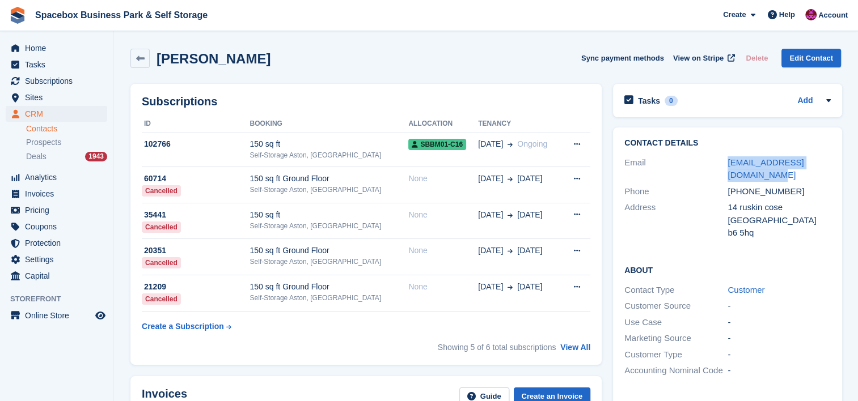
copy div "mypartypackage4u@gmail.com"
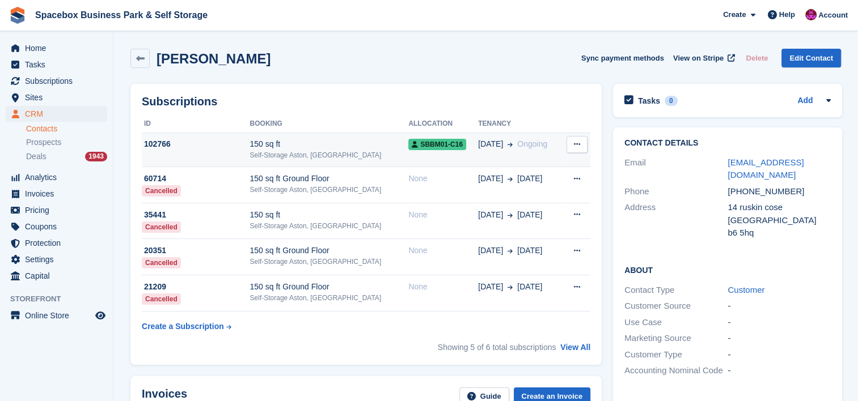
click at [324, 152] on div "Self-Storage Aston, [GEOGRAPHIC_DATA]" at bounding box center [328, 155] width 159 height 10
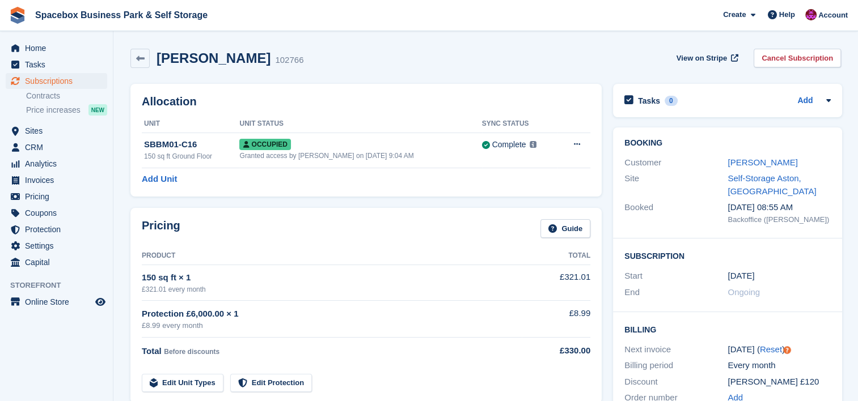
click at [400, 213] on div "Pricing Guide Product Total 150 sq ft × 1 £321.01 every month £321.01 Protectio…" at bounding box center [365, 306] width 471 height 196
click at [579, 148] on button at bounding box center [576, 144] width 21 height 17
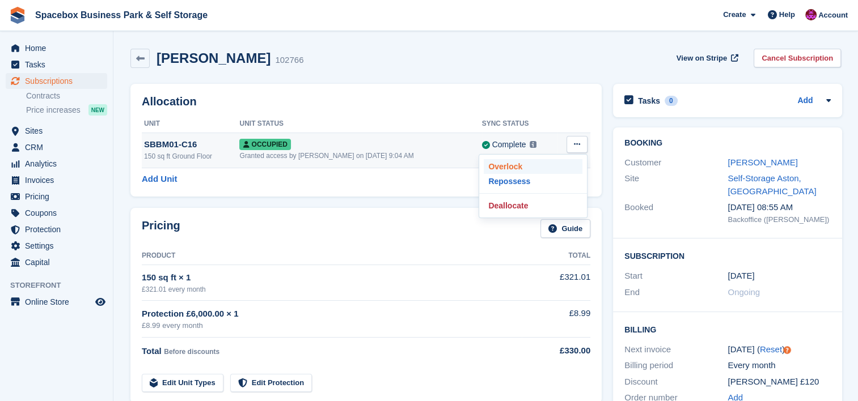
click at [562, 164] on p "Overlock" at bounding box center [533, 166] width 99 height 15
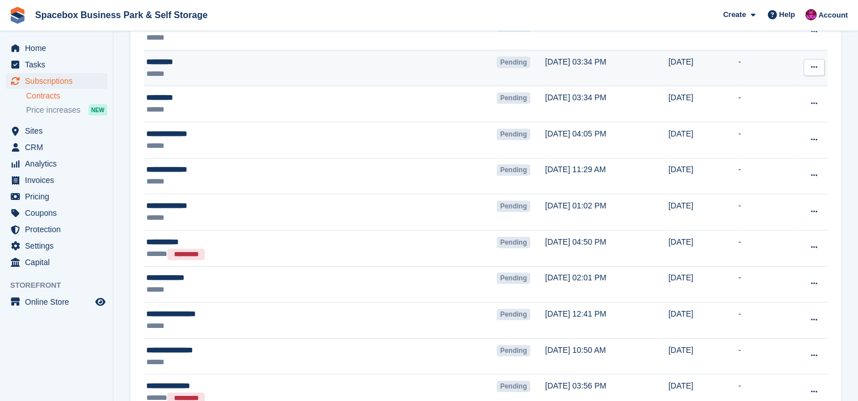
scroll to position [453, 0]
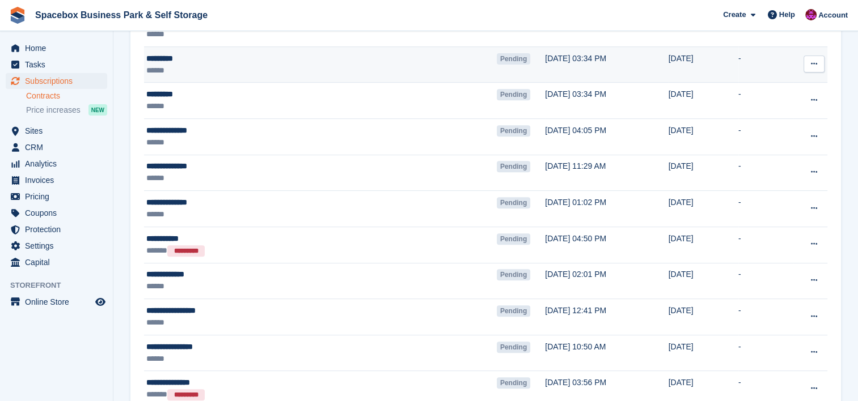
click at [353, 75] on td "********* ******" at bounding box center [320, 64] width 353 height 36
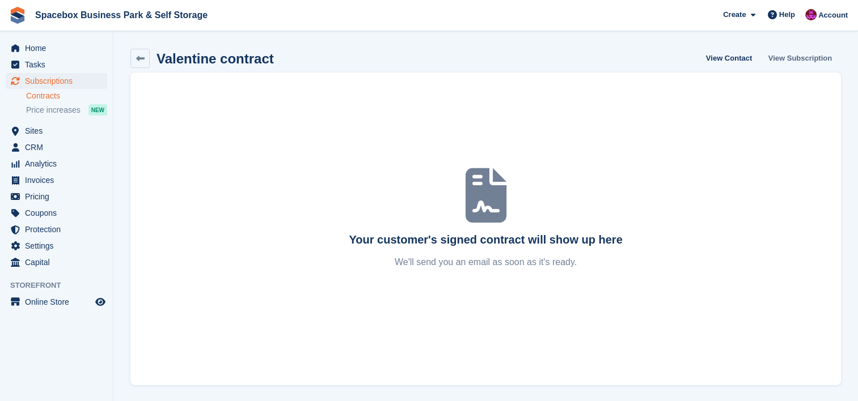
click at [794, 54] on link "View Subscription" at bounding box center [800, 58] width 73 height 19
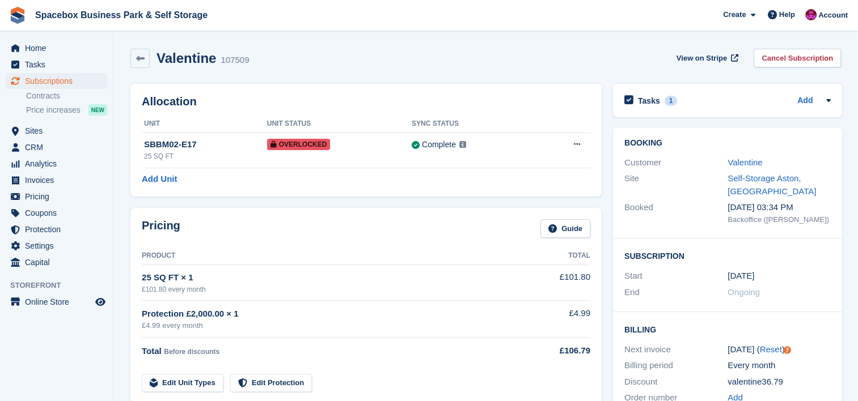
click at [320, 170] on div "Allocation Unit Unit Status Sync Status SBBM02-E17 25 SQ FT Overlocked Complete…" at bounding box center [365, 140] width 471 height 113
click at [737, 155] on div "Customer Valentine" at bounding box center [727, 163] width 206 height 16
click at [741, 161] on link "Valentine" at bounding box center [744, 163] width 35 height 10
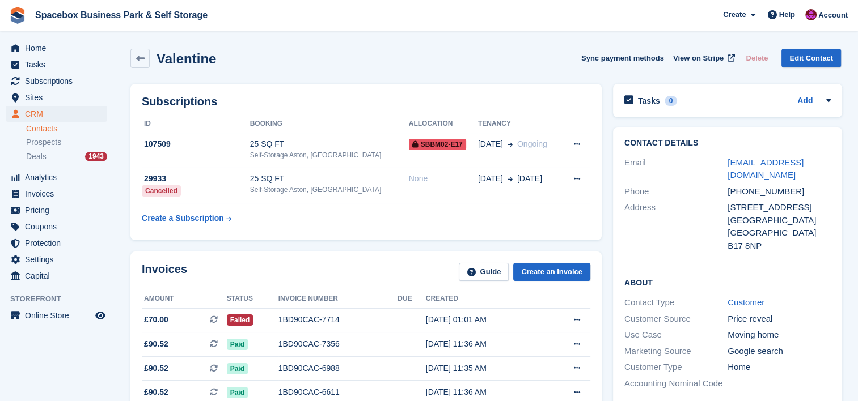
click at [741, 161] on link "[EMAIL_ADDRESS][DOMAIN_NAME]" at bounding box center [765, 169] width 76 height 23
